Goal: Task Accomplishment & Management: Use online tool/utility

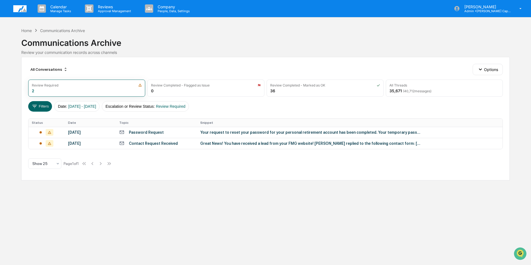
click at [24, 8] on img at bounding box center [19, 8] width 13 height 7
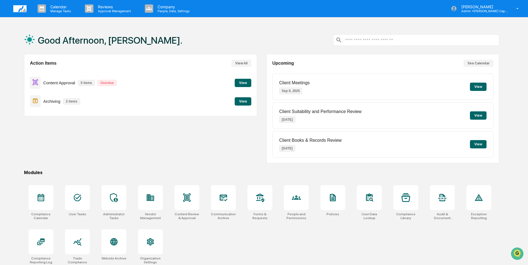
click at [242, 101] on button "View" at bounding box center [243, 101] width 17 height 8
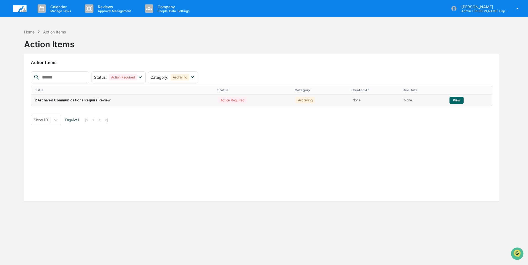
click at [454, 98] on button "View" at bounding box center [456, 100] width 14 height 7
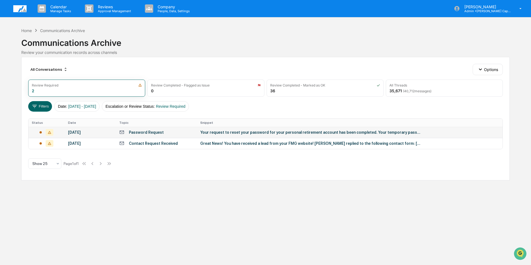
click at [227, 130] on div "Your request to reset your password for your personal retirement account has be…" at bounding box center [310, 132] width 221 height 4
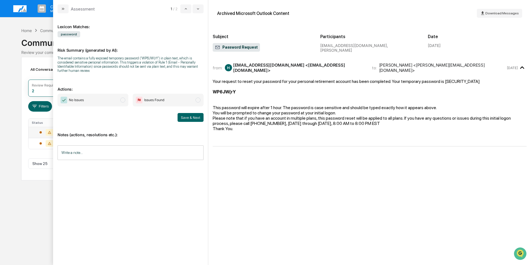
click at [65, 100] on img "modal" at bounding box center [64, 100] width 7 height 7
click at [86, 144] on div "Notes (actions, resolutions etc.): Write a note... Write a note..." at bounding box center [130, 144] width 146 height 45
click at [85, 148] on input "Write a note..." at bounding box center [130, 152] width 146 height 15
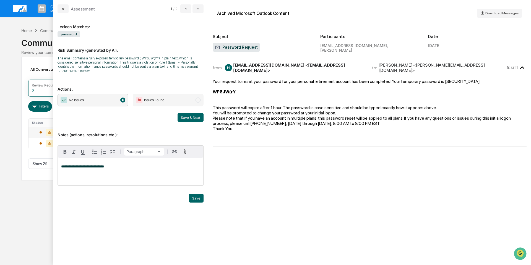
click at [135, 173] on div "**********" at bounding box center [130, 172] width 145 height 28
click at [85, 167] on span "**********" at bounding box center [82, 167] width 43 height 4
click at [70, 101] on span "No Issues" at bounding box center [76, 100] width 15 height 6
click at [191, 193] on div "**********" at bounding box center [130, 173] width 146 height 57
click at [186, 120] on button "Save & Next" at bounding box center [190, 117] width 26 height 9
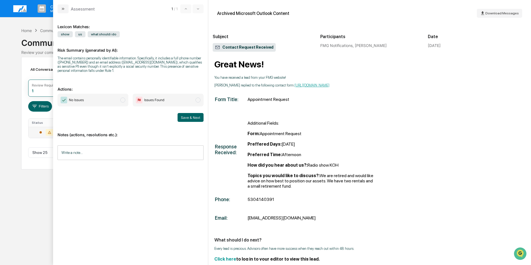
scroll to position [55, 0]
click at [63, 99] on img "modal" at bounding box center [64, 100] width 7 height 7
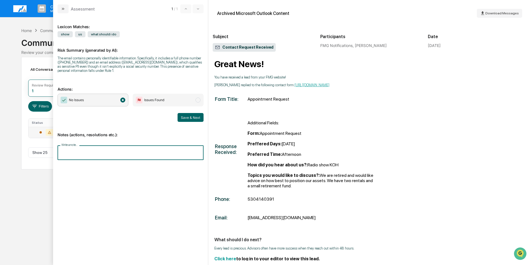
click at [104, 154] on input "Write a note..." at bounding box center [130, 152] width 146 height 15
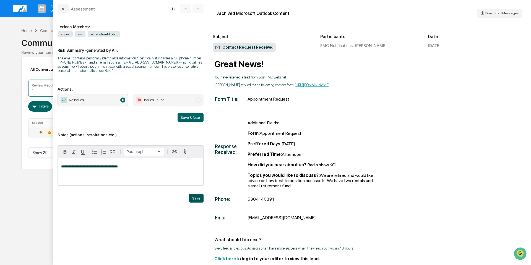
click at [192, 196] on button "Save" at bounding box center [196, 198] width 15 height 9
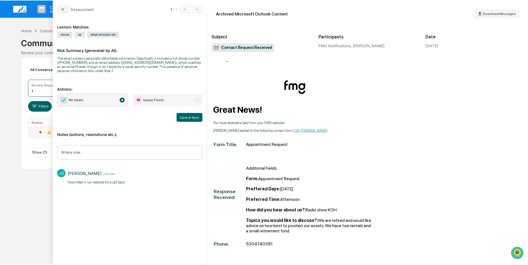
scroll to position [0, 0]
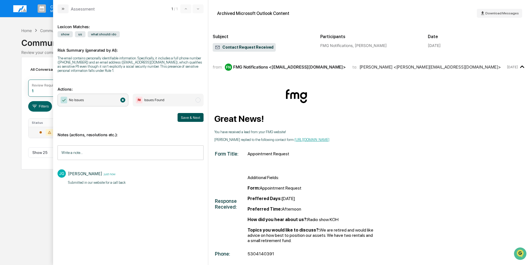
click at [188, 117] on button "Save & Next" at bounding box center [190, 117] width 26 height 9
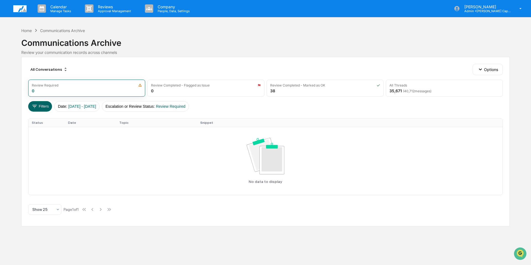
click at [18, 9] on img at bounding box center [19, 8] width 13 height 7
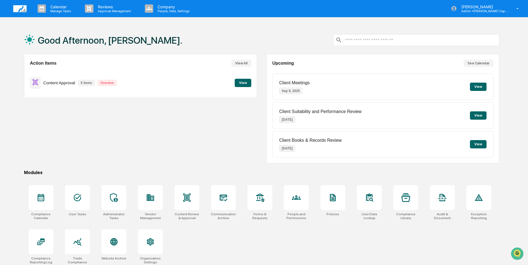
click at [245, 82] on button "View" at bounding box center [243, 83] width 17 height 8
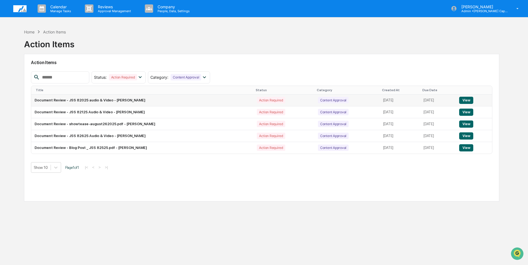
click at [118, 101] on td "Document Review - JSS 82025 audio & Video - Bailey Sanchez" at bounding box center [142, 101] width 222 height 12
click at [468, 98] on button "View" at bounding box center [466, 100] width 14 height 7
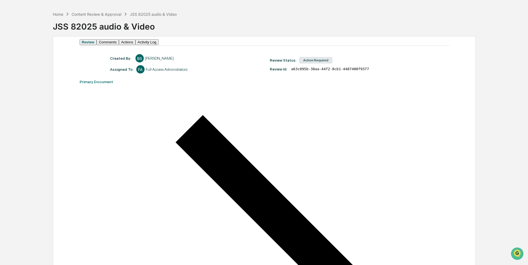
scroll to position [17, 0]
click at [119, 45] on button "Comments" at bounding box center [107, 43] width 22 height 6
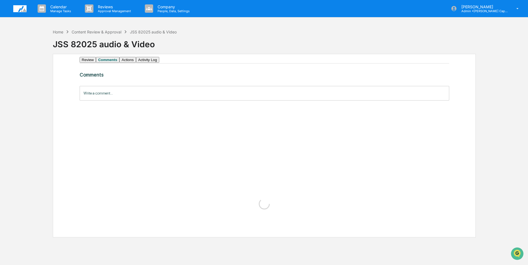
scroll to position [0, 0]
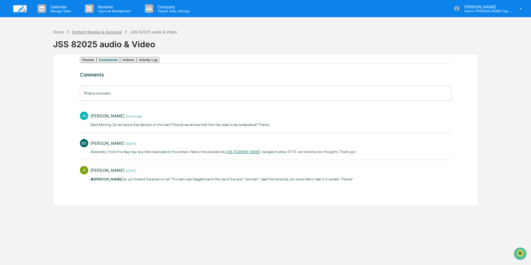
click at [103, 33] on div "Content Review & Approval" at bounding box center [97, 32] width 50 height 5
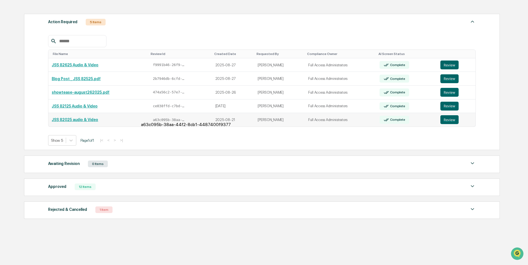
scroll to position [74, 0]
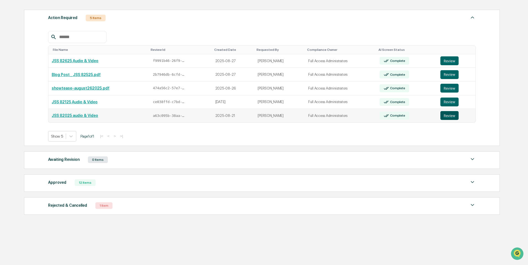
click at [450, 116] on button "Review" at bounding box center [449, 115] width 18 height 9
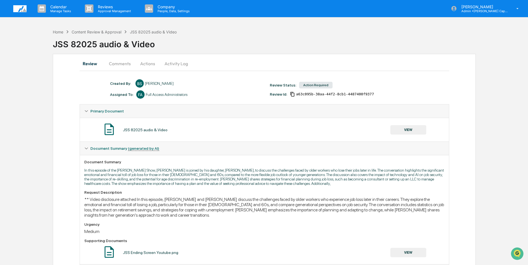
click at [122, 64] on button "Comments" at bounding box center [119, 63] width 31 height 13
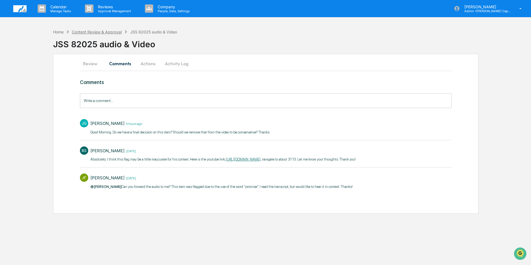
click at [109, 31] on div "Content Review & Approval" at bounding box center [97, 32] width 50 height 5
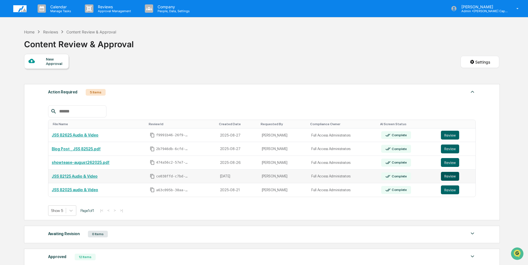
click at [449, 175] on button "Review" at bounding box center [450, 176] width 18 height 9
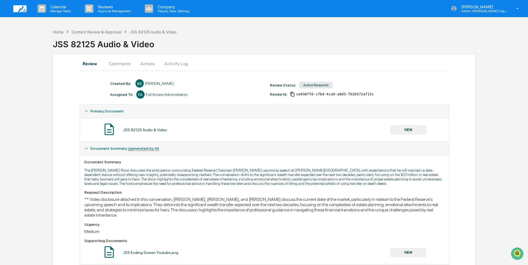
click at [125, 62] on button "Comments" at bounding box center [119, 63] width 31 height 13
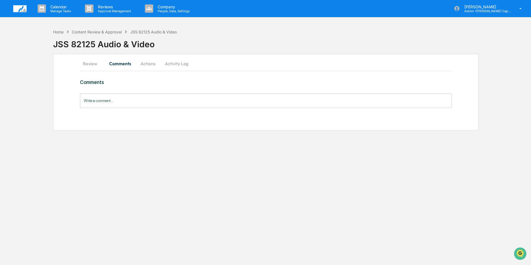
click at [92, 62] on button "Review" at bounding box center [92, 63] width 25 height 13
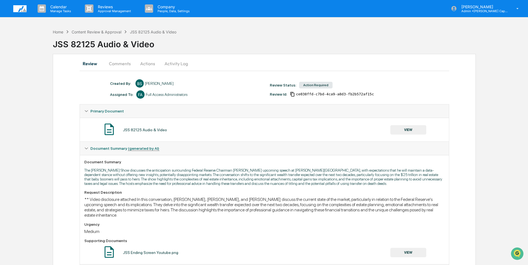
click at [145, 61] on button "Actions" at bounding box center [147, 63] width 25 height 13
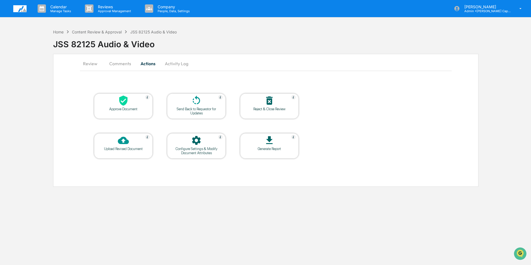
click at [123, 104] on icon at bounding box center [123, 101] width 8 height 10
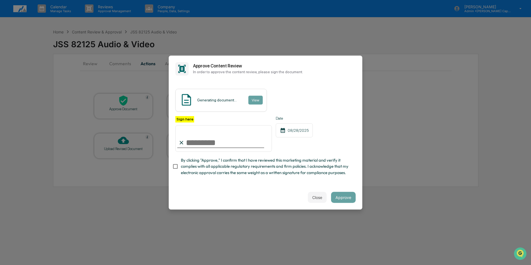
click at [195, 142] on input "Sign here" at bounding box center [223, 138] width 96 height 27
type input "**********"
click at [329, 202] on div "Close Approve" at bounding box center [265, 197] width 193 height 24
click at [339, 199] on button "Approve" at bounding box center [343, 197] width 25 height 11
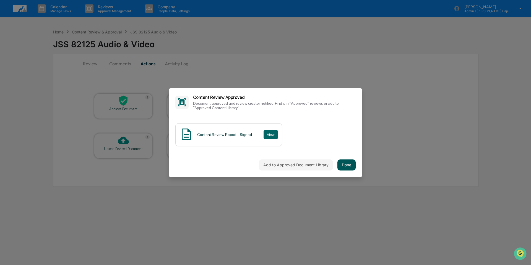
click at [339, 163] on button "Done" at bounding box center [346, 164] width 18 height 11
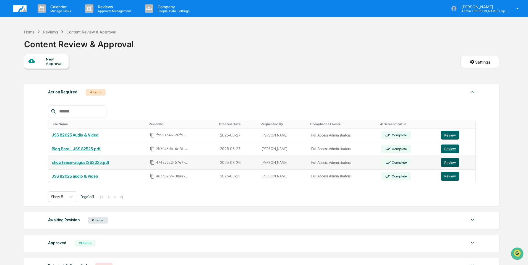
click at [450, 162] on button "Review" at bounding box center [450, 162] width 18 height 9
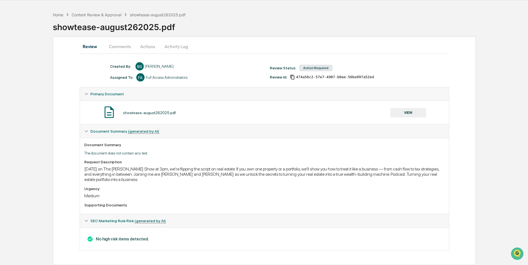
click at [151, 46] on button "Actions" at bounding box center [147, 46] width 25 height 13
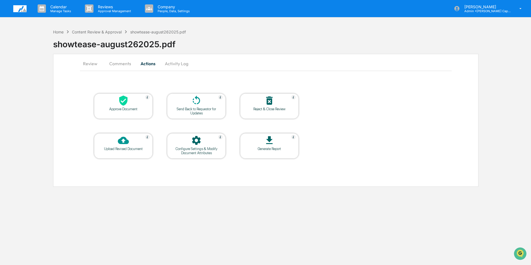
click at [124, 104] on icon at bounding box center [123, 101] width 8 height 10
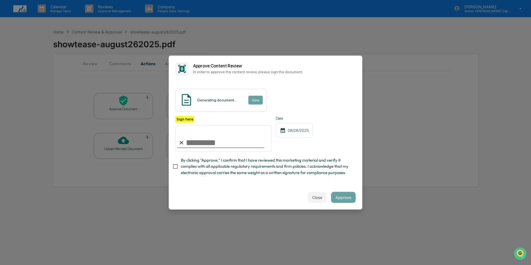
click at [212, 137] on input "Sign here" at bounding box center [223, 138] width 96 height 27
type input "**********"
drag, startPoint x: 342, startPoint y: 198, endPoint x: 339, endPoint y: 195, distance: 4.1
click at [341, 197] on button "Approve" at bounding box center [343, 197] width 25 height 11
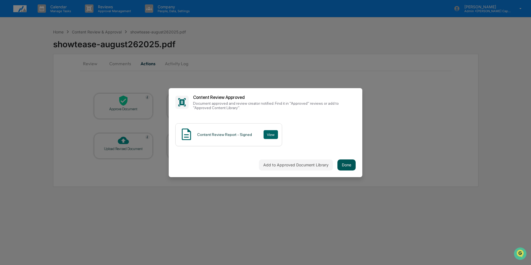
click at [342, 165] on button "Done" at bounding box center [346, 164] width 18 height 11
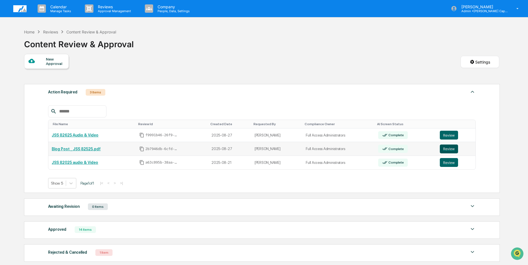
click at [451, 147] on button "Review" at bounding box center [449, 149] width 18 height 9
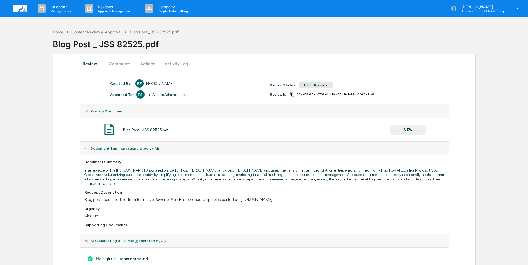
click at [121, 63] on button "Comments" at bounding box center [119, 63] width 31 height 13
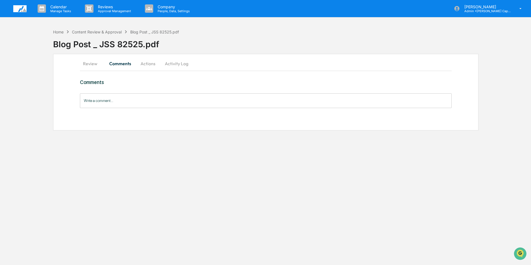
click at [81, 63] on button "Review" at bounding box center [92, 63] width 25 height 13
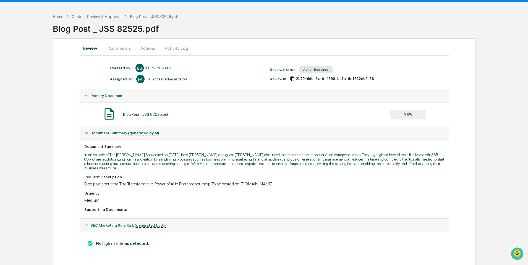
scroll to position [20, 0]
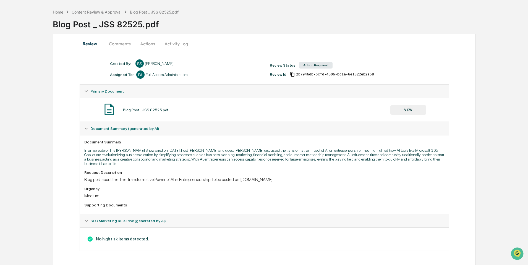
click at [411, 110] on button "VIEW" at bounding box center [408, 109] width 36 height 9
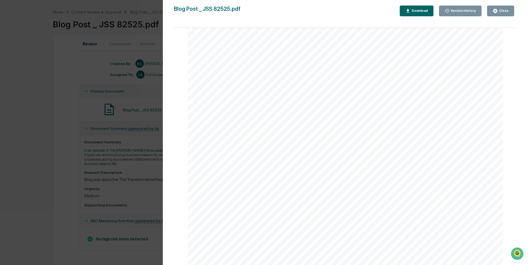
scroll to position [497, 0]
drag, startPoint x: 503, startPoint y: 10, endPoint x: 478, endPoint y: 21, distance: 27.1
click at [502, 10] on div "Close" at bounding box center [503, 11] width 11 height 4
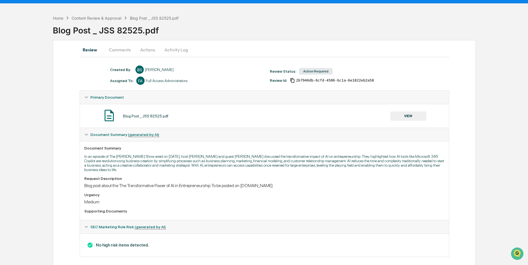
scroll to position [0, 0]
